Goal: Navigation & Orientation: Find specific page/section

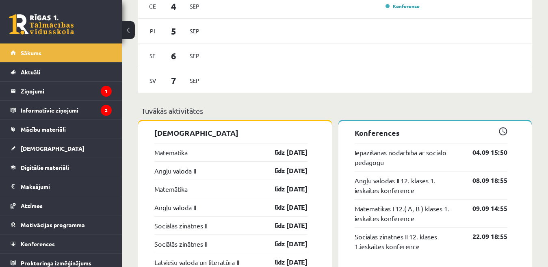
scroll to position [650, 0]
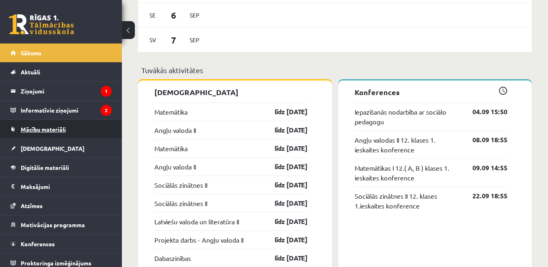
click at [39, 132] on span "Mācību materiāli" at bounding box center [43, 128] width 45 height 7
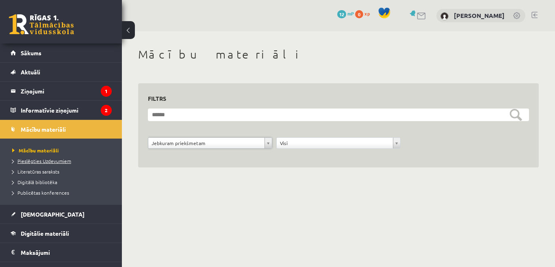
click at [71, 160] on span "Pieslēgties Uzdevumiem" at bounding box center [41, 161] width 59 height 6
click at [534, 15] on link at bounding box center [534, 15] width 6 height 6
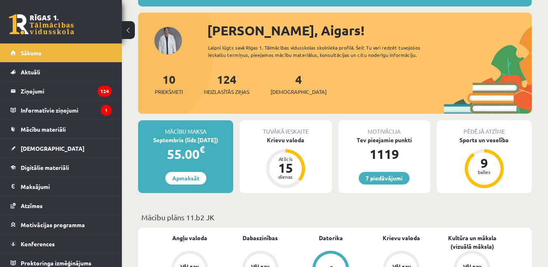
scroll to position [122, 0]
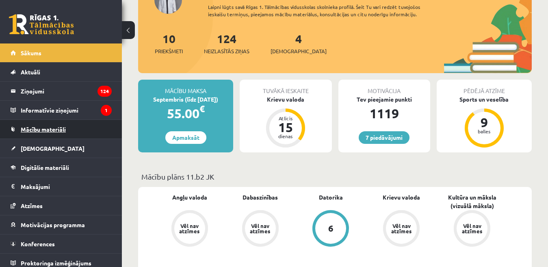
click at [43, 131] on span "Mācību materiāli" at bounding box center [43, 128] width 45 height 7
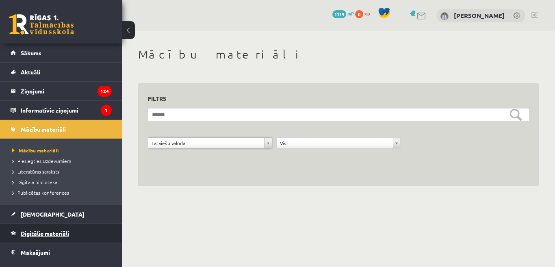
scroll to position [71, 0]
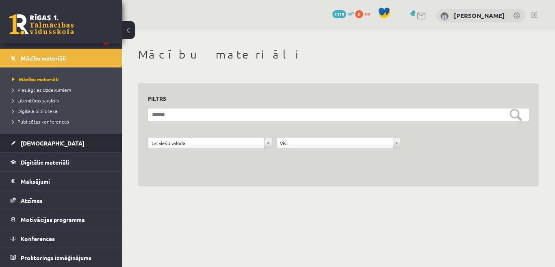
click at [39, 145] on span "[DEMOGRAPHIC_DATA]" at bounding box center [53, 142] width 64 height 7
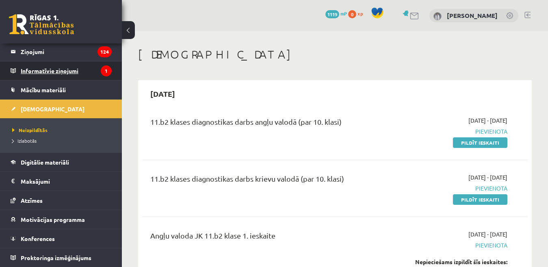
click at [46, 75] on legend "Informatīvie ziņojumi 1" at bounding box center [66, 70] width 91 height 19
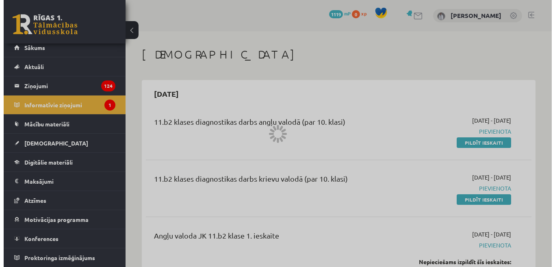
scroll to position [5, 0]
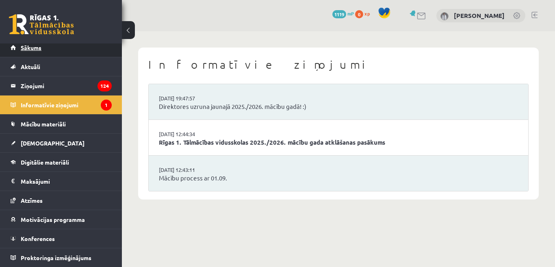
click at [31, 50] on span "Sākums" at bounding box center [31, 47] width 21 height 7
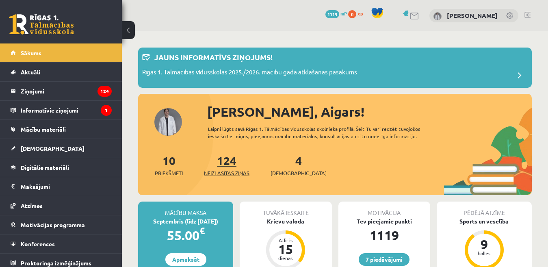
click at [236, 174] on span "Neizlasītās ziņas" at bounding box center [226, 173] width 45 height 8
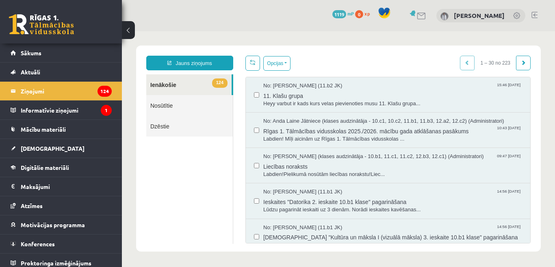
click at [536, 14] on link at bounding box center [534, 15] width 6 height 6
